Goal: Task Accomplishment & Management: Use online tool/utility

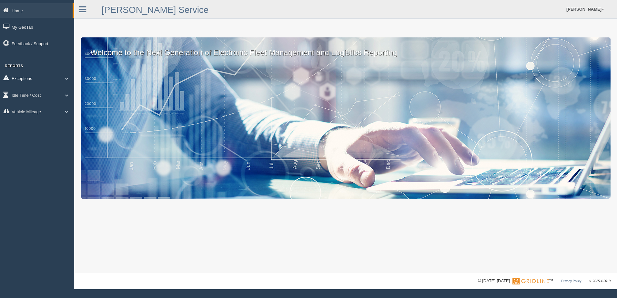
click at [68, 79] on span at bounding box center [67, 78] width 8 height 3
click at [45, 114] on link "Safety Exceptions" at bounding box center [42, 117] width 61 height 12
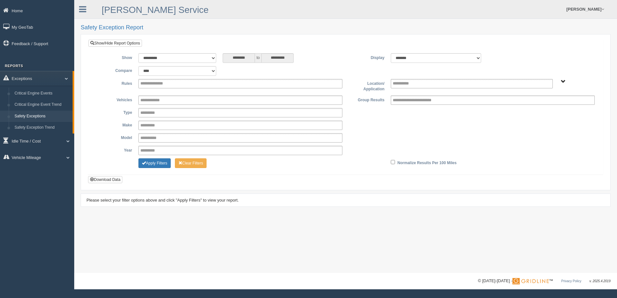
click at [561, 81] on span "B. Vehicle Class C. Emergency Response WTS-15-00" at bounding box center [562, 81] width 5 height 5
click at [562, 81] on span "B. Vehicle Class C. Emergency Response WTS-15-00" at bounding box center [562, 81] width 5 height 5
click at [541, 120] on button "WTS-15-00" at bounding box center [538, 121] width 27 height 7
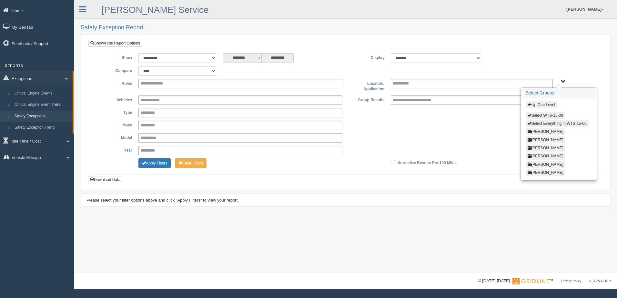
click at [561, 81] on span "Up One Level Select WTS-15-00 Select Everything in WTS-15-00 GREGORY WILLIAMS K…" at bounding box center [562, 81] width 5 height 5
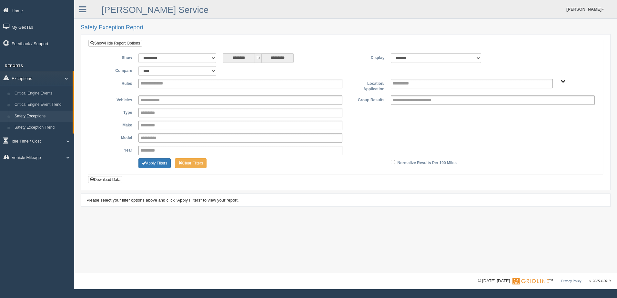
click at [563, 81] on span "Up One Level Select WTS-15-00 Select Everything in WTS-15-00 GREGORY WILLIAMS K…" at bounding box center [562, 81] width 5 height 5
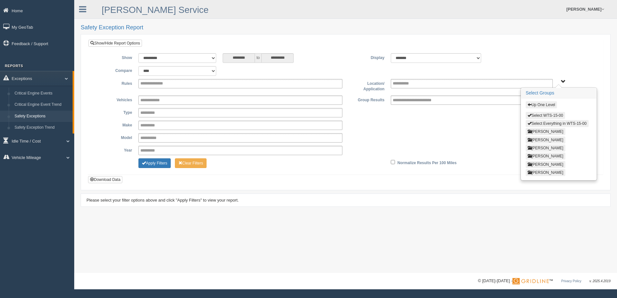
click at [498, 133] on div "**********" at bounding box center [345, 126] width 504 height 63
click at [534, 106] on button "Up One Level" at bounding box center [540, 104] width 31 height 7
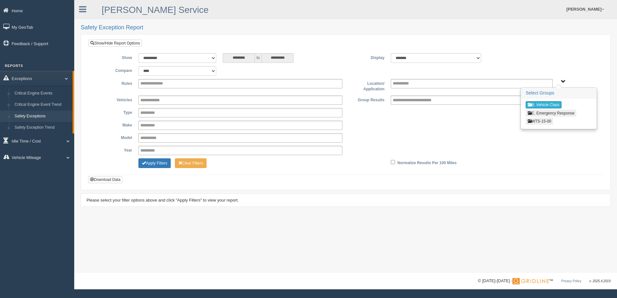
click at [534, 106] on button "B. Vehicle Class" at bounding box center [543, 104] width 36 height 7
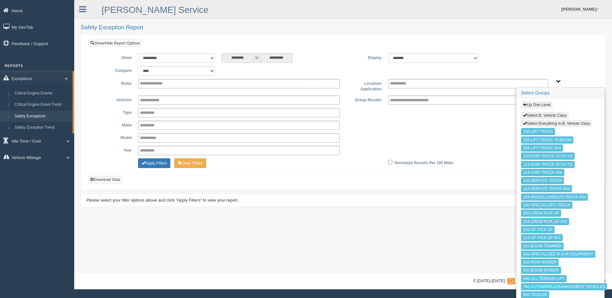
click at [531, 115] on button "Select B. Vehicle Class" at bounding box center [544, 115] width 47 height 7
click at [531, 105] on button "Up One Level" at bounding box center [536, 104] width 31 height 7
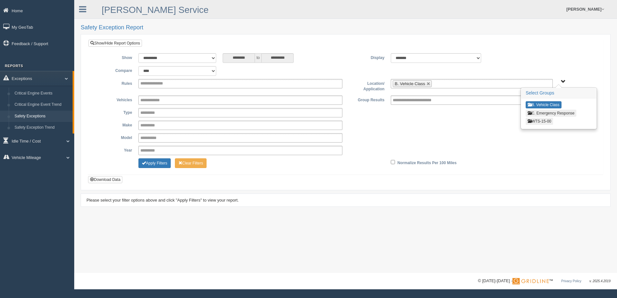
click at [535, 113] on button "C. Emergency Response" at bounding box center [550, 113] width 51 height 7
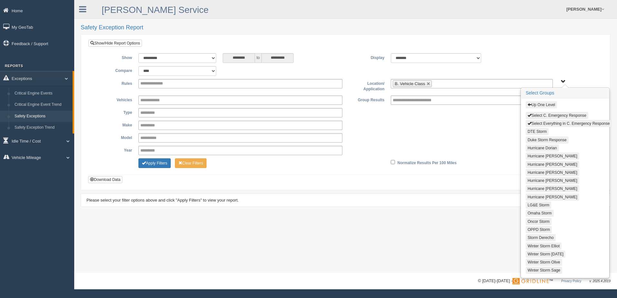
click at [530, 106] on span "button" at bounding box center [529, 105] width 4 height 4
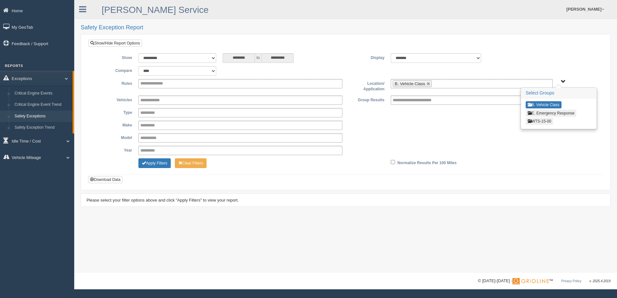
click at [532, 122] on button "WTS-15-00" at bounding box center [538, 121] width 27 height 7
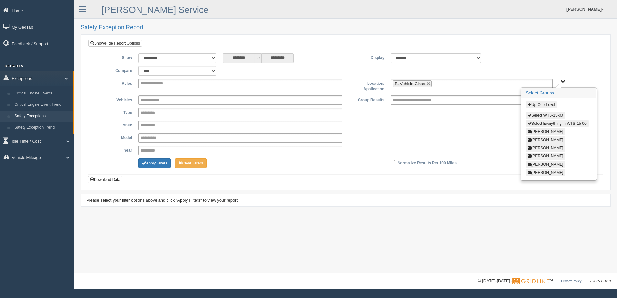
click at [533, 114] on button "Select WTS-15-00" at bounding box center [544, 115] width 39 height 7
click at [532, 121] on button "Select Everything in WTS-15-00" at bounding box center [556, 123] width 63 height 7
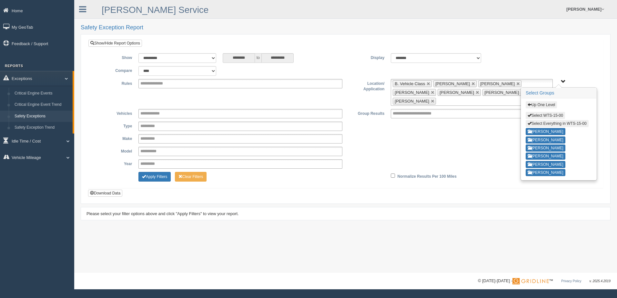
click at [532, 121] on button "Select Everything in WTS-15-00" at bounding box center [556, 123] width 63 height 7
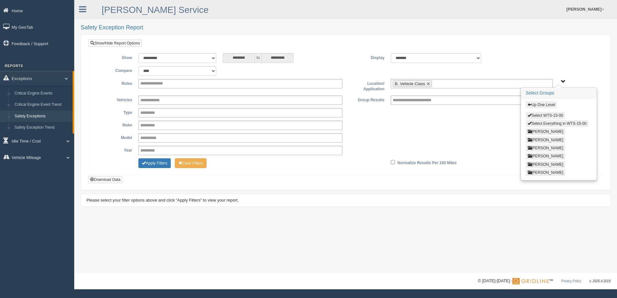
click at [565, 74] on div "**********" at bounding box center [345, 71] width 504 height 10
click at [562, 82] on span "Up One Level Select WTS-15-00 Select Everything in WTS-15-00 GREGORY WILLIAMS K…" at bounding box center [562, 81] width 5 height 5
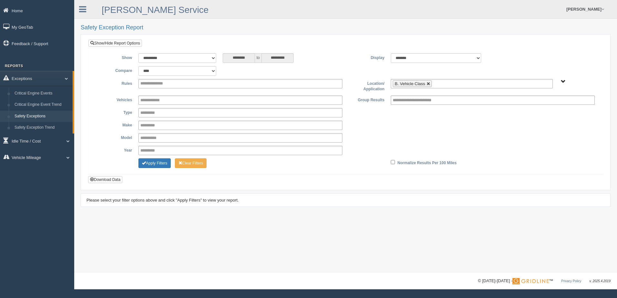
click at [426, 83] on link at bounding box center [428, 84] width 4 height 4
type input "**********"
click at [597, 9] on link "[PERSON_NAME]" at bounding box center [585, 9] width 44 height 18
click at [569, 38] on link "Log Off" at bounding box center [571, 38] width 70 height 13
